Goal: Task Accomplishment & Management: Use online tool/utility

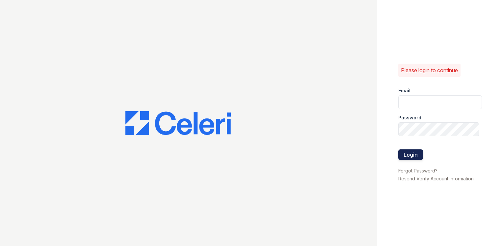
type input "[EMAIL_ADDRESS][DOMAIN_NAME]"
click at [419, 157] on button "Login" at bounding box center [410, 154] width 25 height 11
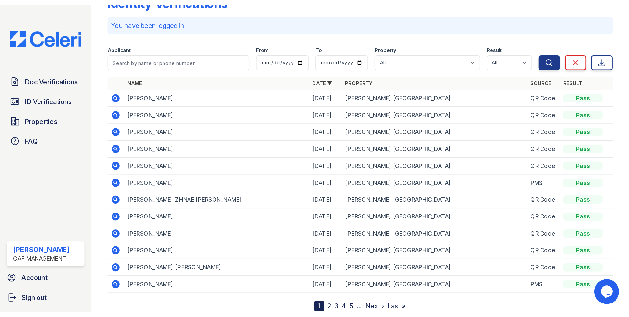
scroll to position [40, 0]
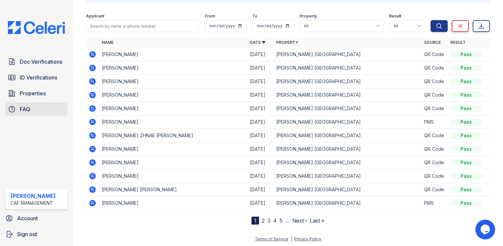
drag, startPoint x: 47, startPoint y: 95, endPoint x: 41, endPoint y: 111, distance: 16.6
click at [47, 95] on link "Properties" at bounding box center [36, 93] width 62 height 13
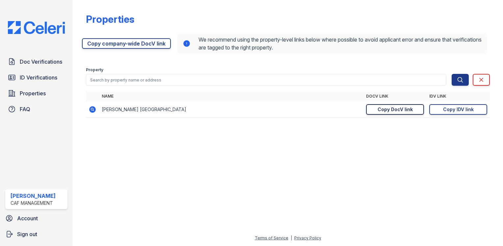
click at [385, 110] on div "Copy DocV link" at bounding box center [395, 109] width 35 height 7
